Goal: Information Seeking & Learning: Find specific fact

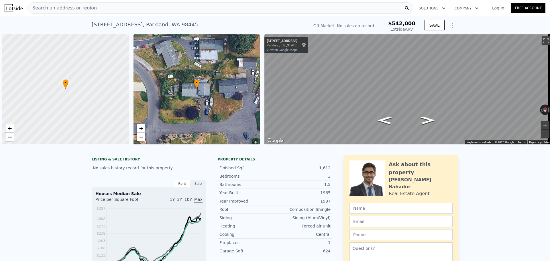
scroll to position [0, 2]
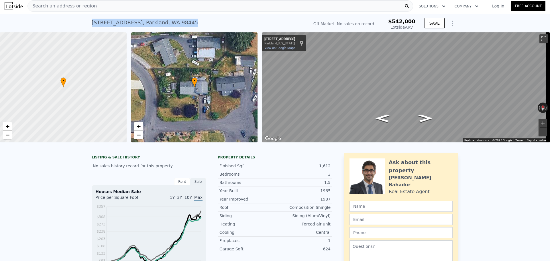
drag, startPoint x: 182, startPoint y: 21, endPoint x: 88, endPoint y: 21, distance: 94.8
click at [88, 21] on div "[STREET_ADDRESS] No sales on record (~ARV $542k ) Off Market. No sales on recor…" at bounding box center [275, 23] width 550 height 18
copy div "[STREET_ADDRESS]"
click at [149, 10] on div "Search an address or region" at bounding box center [219, 5] width 385 height 11
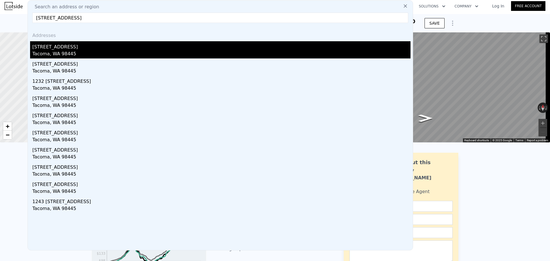
type input "[STREET_ADDRESS]"
click at [89, 51] on div "Tacoma, WA 98445" at bounding box center [221, 54] width 378 height 8
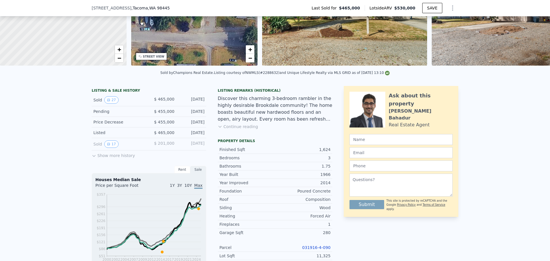
scroll to position [115, 0]
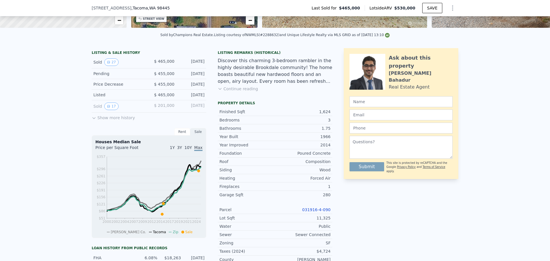
click at [318, 212] on link "031916-4-090" at bounding box center [316, 209] width 28 height 5
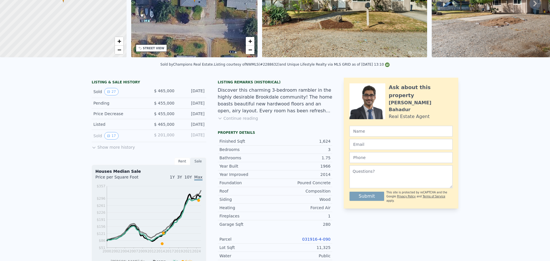
scroll to position [0, 0]
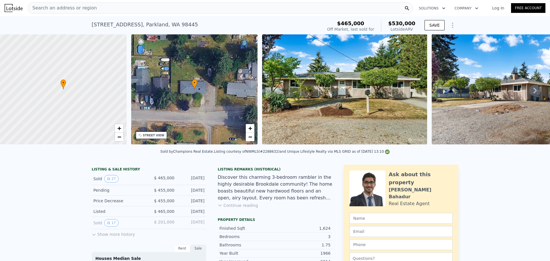
click at [137, 4] on div "Search an address or region" at bounding box center [219, 7] width 385 height 11
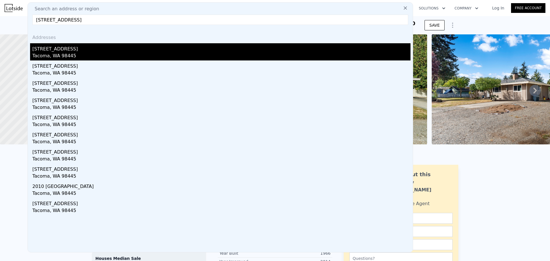
type input "[STREET_ADDRESS]"
click at [106, 48] on div "[STREET_ADDRESS]" at bounding box center [221, 47] width 378 height 9
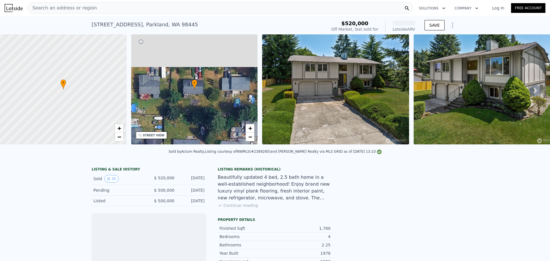
click at [186, 11] on div "Search an address or region" at bounding box center [219, 7] width 385 height 11
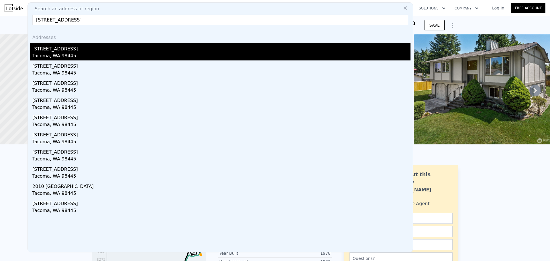
type input "[STREET_ADDRESS]"
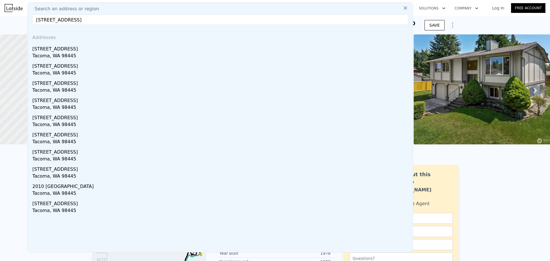
click at [77, 51] on div "[STREET_ADDRESS]" at bounding box center [221, 47] width 378 height 9
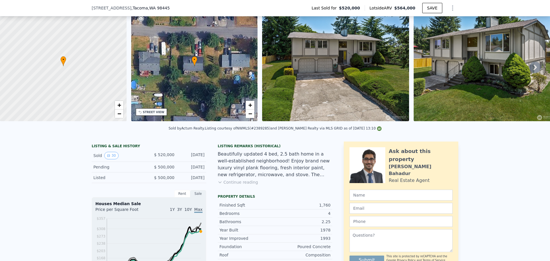
scroll to position [55, 0]
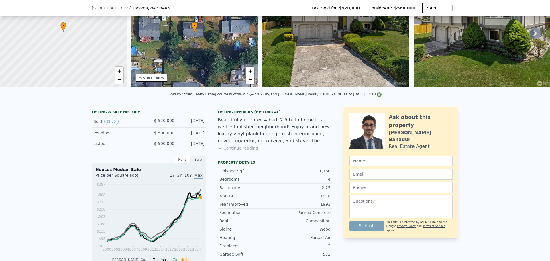
drag, startPoint x: 320, startPoint y: 202, endPoint x: 329, endPoint y: 200, distance: 8.8
click at [329, 200] on div "Year Built 1978" at bounding box center [275, 196] width 115 height 8
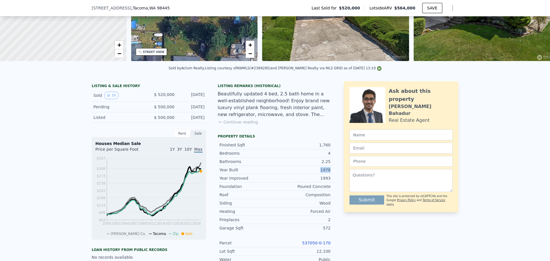
scroll to position [84, 0]
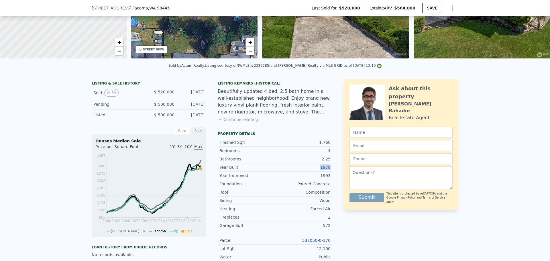
click at [321, 243] on link "537050-0-170" at bounding box center [316, 240] width 28 height 5
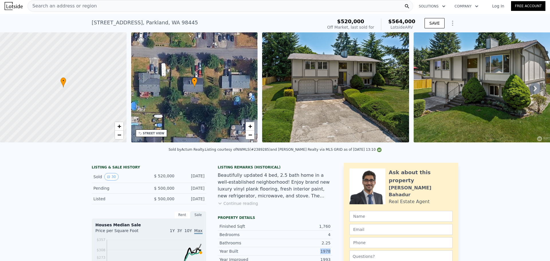
scroll to position [0, 0]
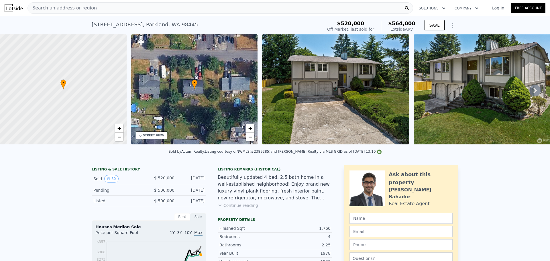
click at [134, 12] on div "Search an address or region" at bounding box center [219, 7] width 385 height 11
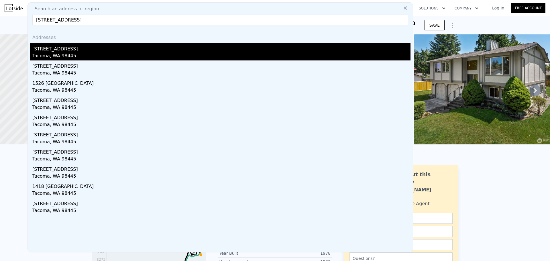
type input "[STREET_ADDRESS]"
click at [130, 48] on div "[STREET_ADDRESS]" at bounding box center [221, 47] width 378 height 9
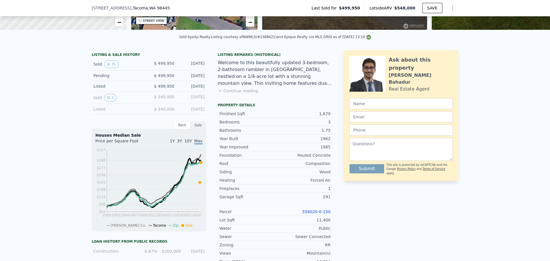
scroll to position [227, 0]
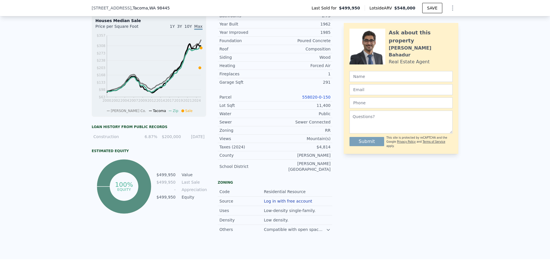
click at [71, 95] on div "LISTING & SALE HISTORY Sold 31 $ 499,950 [DATE] Pending $ 499,950 [DATE] Listed…" at bounding box center [275, 95] width 550 height 328
click at [63, 109] on div "LISTING & SALE HISTORY Sold 31 $ 499,950 [DATE] Pending $ 499,950 [DATE] Listed…" at bounding box center [275, 95] width 550 height 328
click at [320, 99] on link "558020-0-150" at bounding box center [316, 97] width 28 height 5
